Goal: Information Seeking & Learning: Find specific page/section

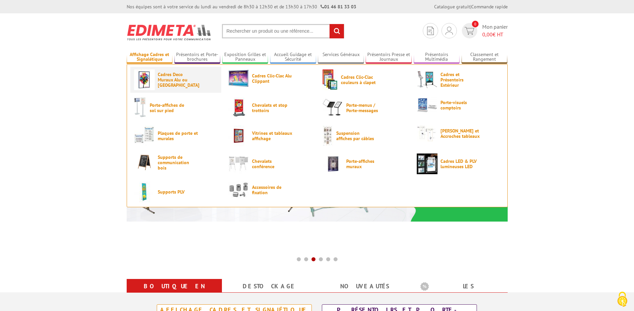
click at [192, 80] on span "Cadres Deco Muraux Alu ou [GEOGRAPHIC_DATA]" at bounding box center [178, 80] width 40 height 16
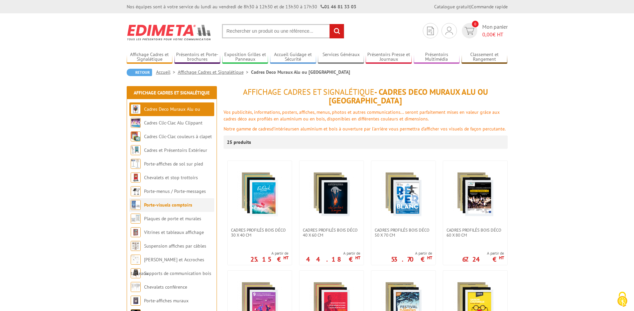
click at [175, 208] on li "Porte-visuels comptoirs" at bounding box center [171, 205] width 85 height 14
click at [172, 233] on link "Vitrines et tableaux affichage" at bounding box center [174, 233] width 60 height 6
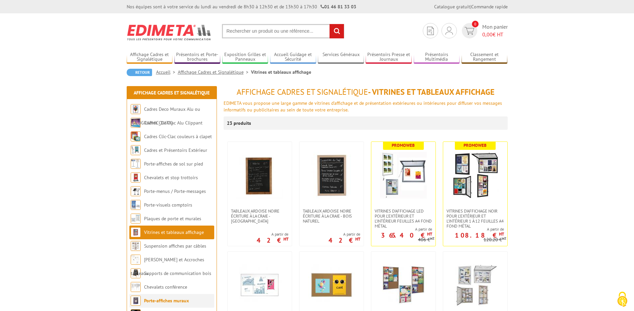
click at [170, 302] on link "Porte-affiches muraux" at bounding box center [166, 301] width 45 height 6
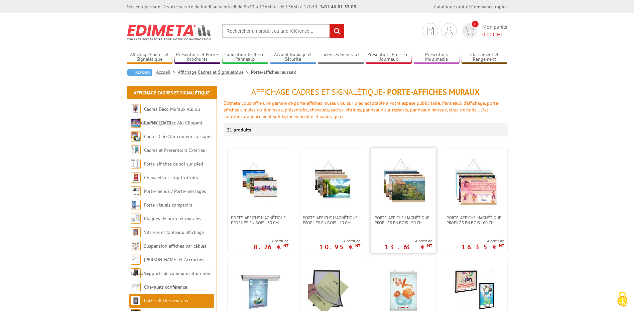
click at [402, 198] on img at bounding box center [403, 182] width 47 height 47
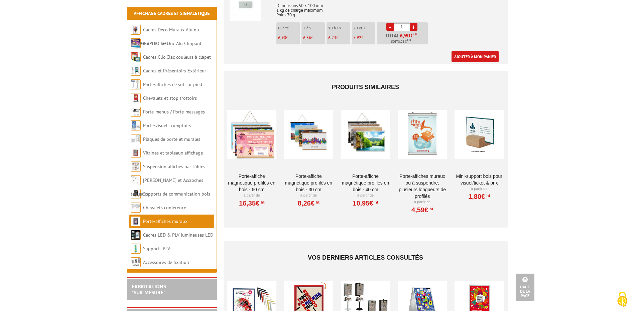
scroll to position [818, 0]
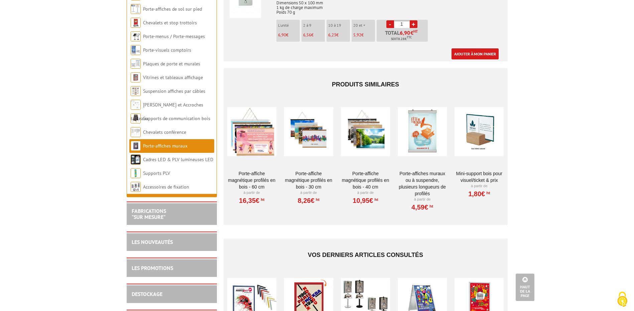
click at [318, 138] on div at bounding box center [308, 132] width 49 height 67
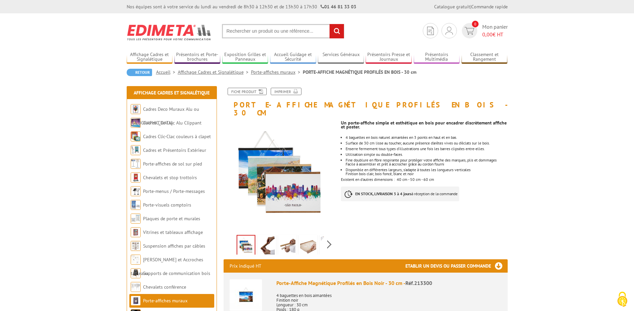
click at [252, 289] on img at bounding box center [246, 295] width 32 height 31
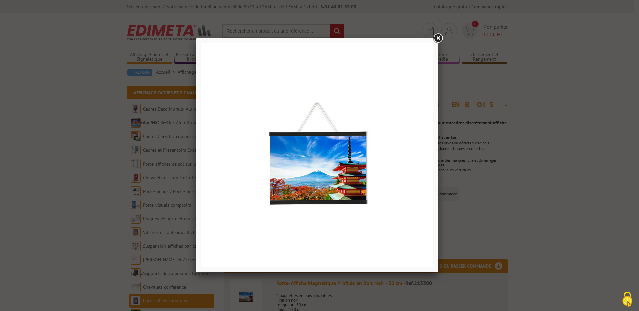
click at [433, 36] on link at bounding box center [438, 38] width 12 height 12
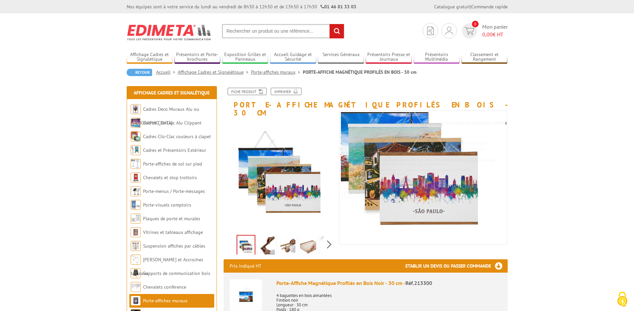
click at [242, 294] on img at bounding box center [246, 295] width 32 height 31
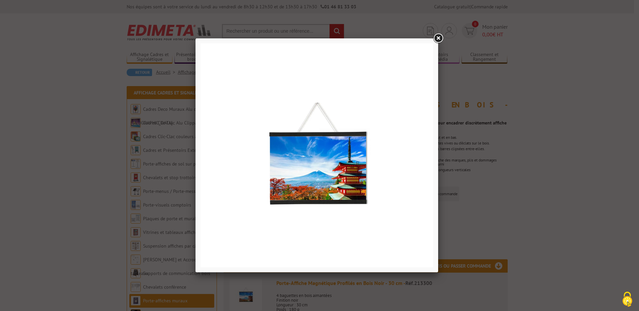
click at [437, 37] on link at bounding box center [438, 38] width 12 height 12
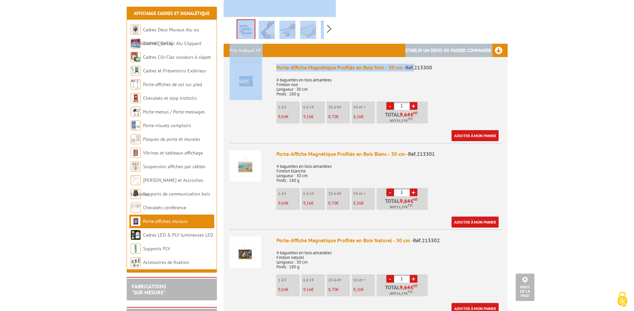
scroll to position [185, 0]
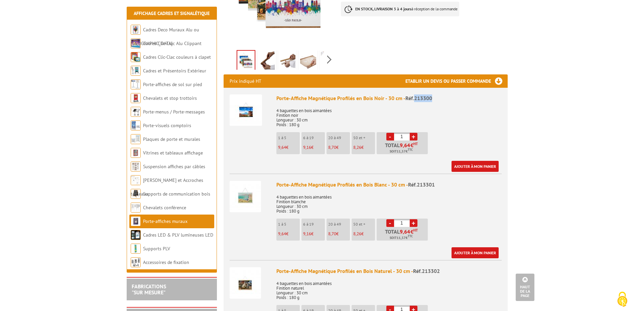
drag, startPoint x: 414, startPoint y: 2, endPoint x: 436, endPoint y: 87, distance: 87.8
click at [436, 95] on div "Porte-Affiche Magnétique Profilés en Bois Noir - 30 cm - Réf.213300" at bounding box center [388, 99] width 225 height 8
drag, startPoint x: 436, startPoint y: 87, endPoint x: 421, endPoint y: 91, distance: 15.8
copy span "213300"
